Goal: Information Seeking & Learning: Understand process/instructions

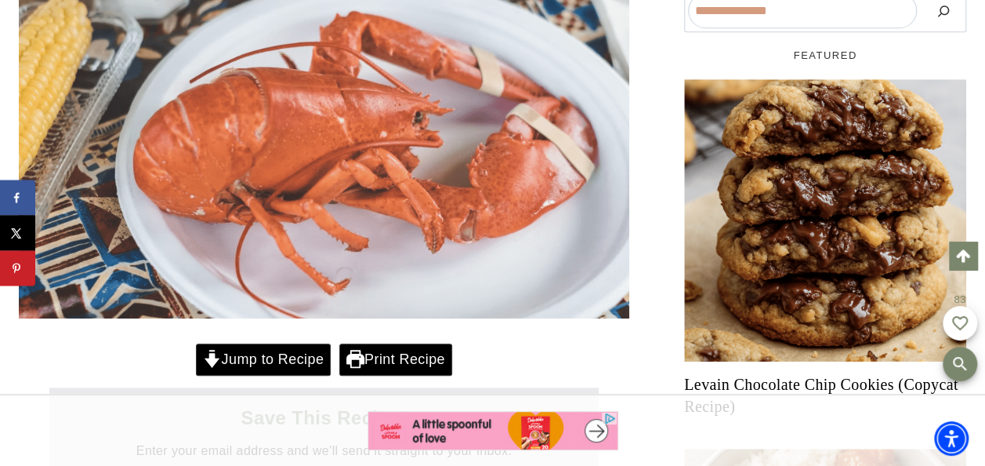
click at [270, 360] on link "Jump to Recipe" at bounding box center [263, 359] width 135 height 32
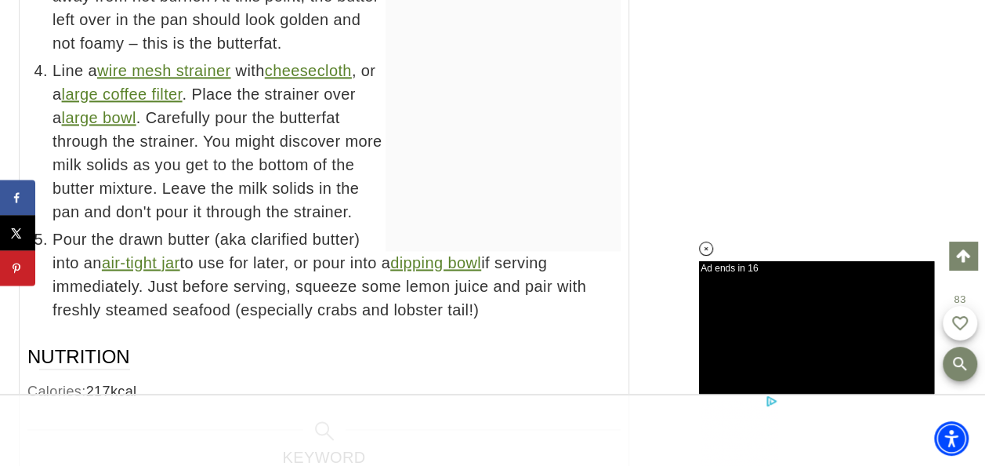
scroll to position [12782, 0]
